Goal: Task Accomplishment & Management: Complete application form

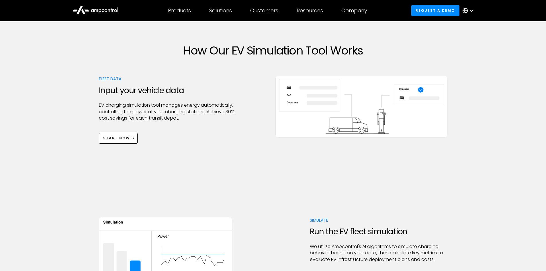
scroll to position [201, 0]
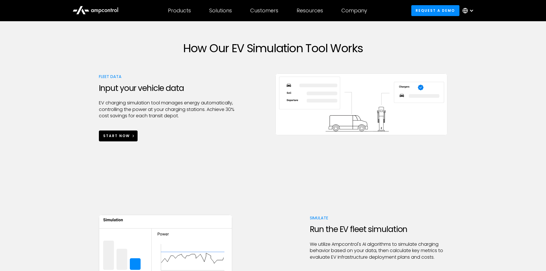
click at [123, 136] on div "Start Now" at bounding box center [116, 135] width 27 height 5
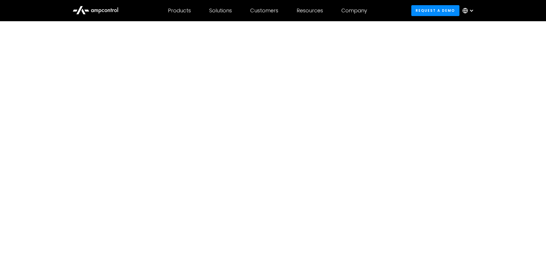
drag, startPoint x: 408, startPoint y: 133, endPoint x: 420, endPoint y: 112, distance: 24.6
click at [409, 130] on div at bounding box center [273, 157] width 528 height 172
